Goal: Navigation & Orientation: Find specific page/section

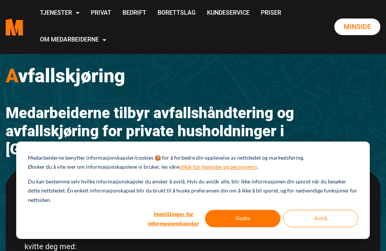
click at [253, 220] on button "Godta" at bounding box center [242, 218] width 75 height 17
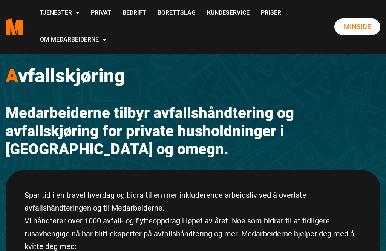
click at [117, 17] on link "Privat" at bounding box center [101, 13] width 32 height 27
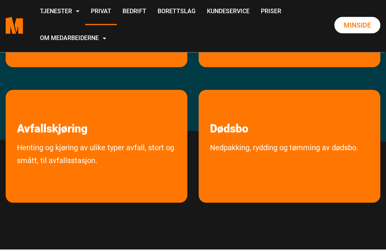
scroll to position [211, 0]
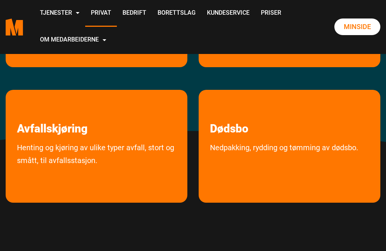
click at [66, 134] on link "Avfallskjøring" at bounding box center [52, 113] width 93 height 46
